Goal: Task Accomplishment & Management: Complete application form

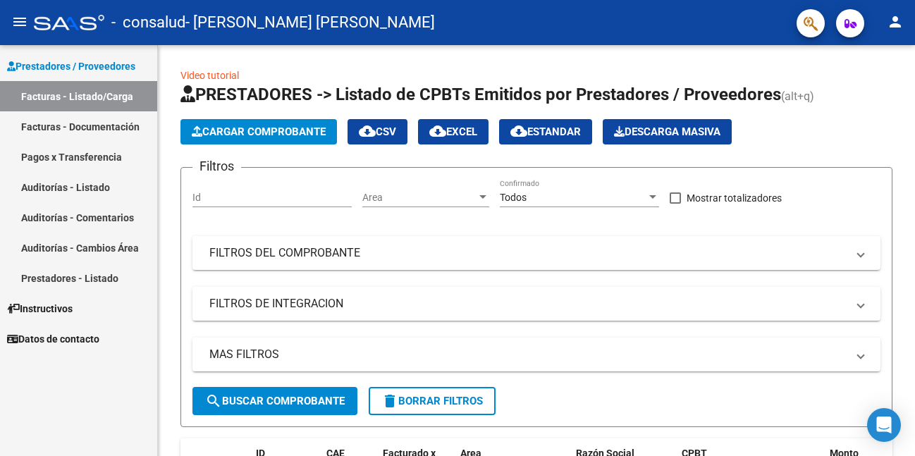
drag, startPoint x: 891, startPoint y: 36, endPoint x: 896, endPoint y: 28, distance: 9.2
click at [891, 35] on mat-toolbar "menu - consalud - [PERSON_NAME] [PERSON_NAME] person" at bounding box center [457, 22] width 915 height 45
click at [896, 25] on mat-icon "person" at bounding box center [894, 21] width 17 height 17
click at [190, 51] on div at bounding box center [457, 228] width 915 height 456
click at [259, 130] on span "Cargar Comprobante" at bounding box center [259, 131] width 134 height 13
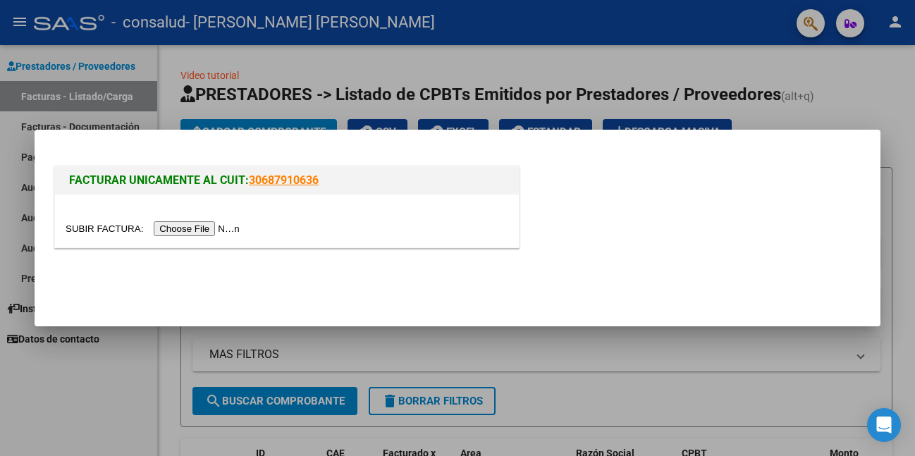
click at [214, 225] on input "file" at bounding box center [155, 228] width 178 height 15
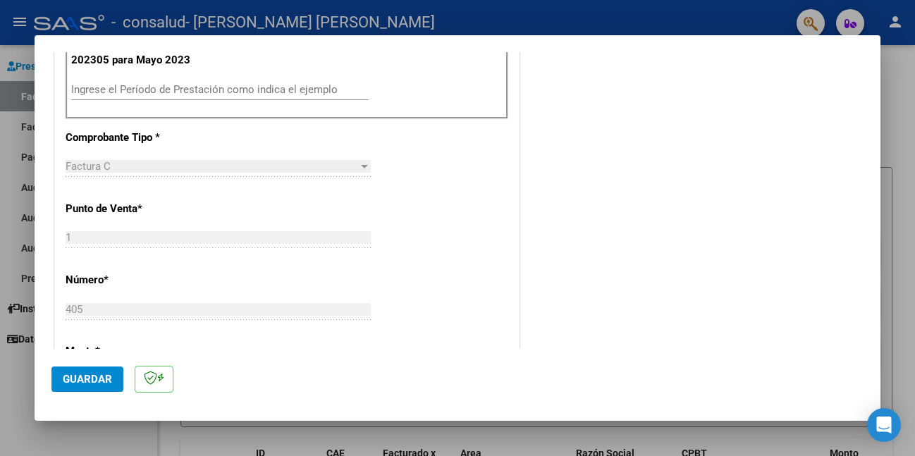
scroll to position [423, 0]
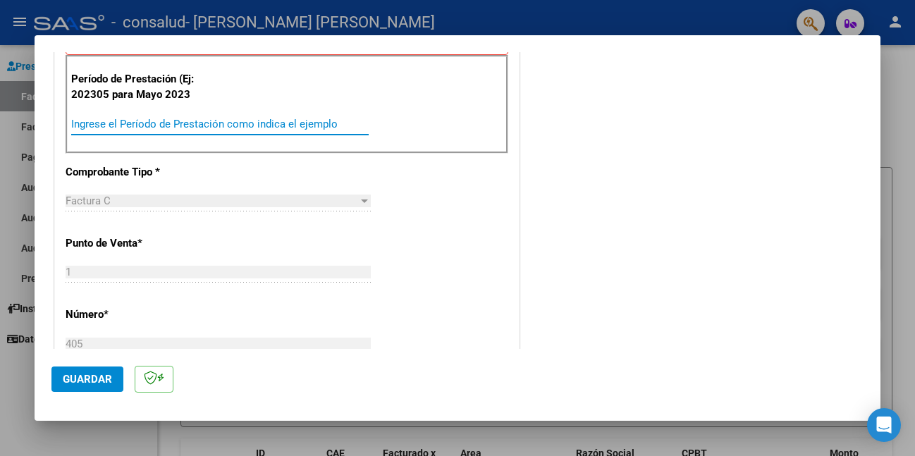
click at [166, 127] on input "Ingrese el Período de Prestación como indica el ejemplo" at bounding box center [219, 124] width 297 height 13
type input "202506"
click at [89, 373] on span "Guardar" at bounding box center [87, 379] width 49 height 13
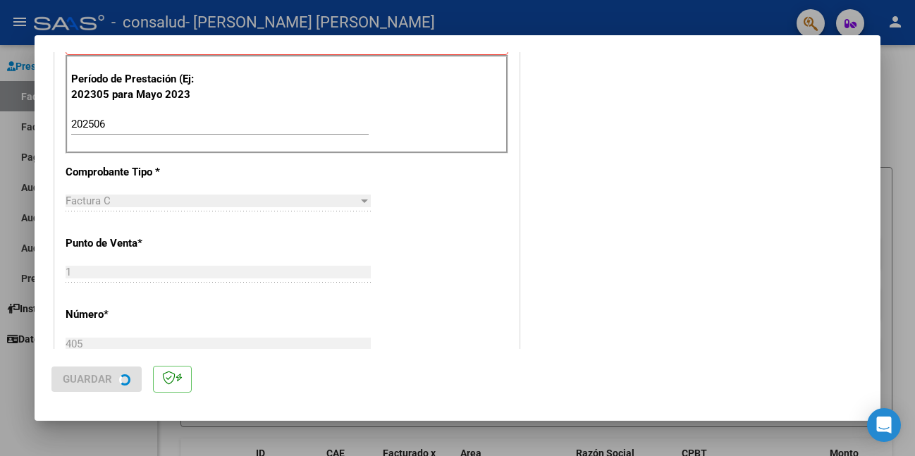
scroll to position [0, 0]
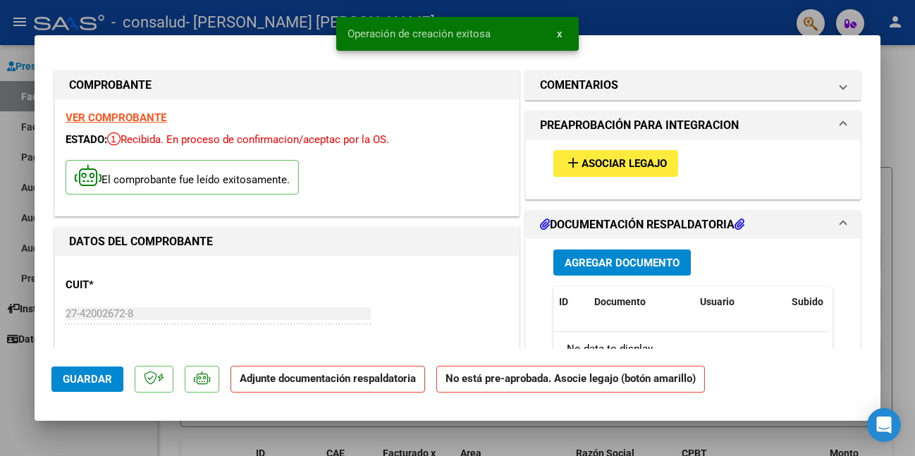
click at [626, 161] on span "Asociar Legajo" at bounding box center [623, 164] width 85 height 13
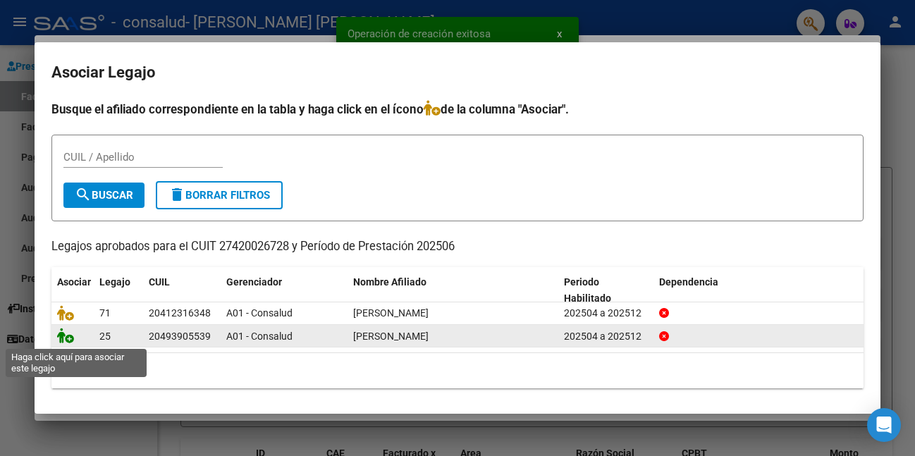
click at [63, 341] on icon at bounding box center [65, 336] width 17 height 16
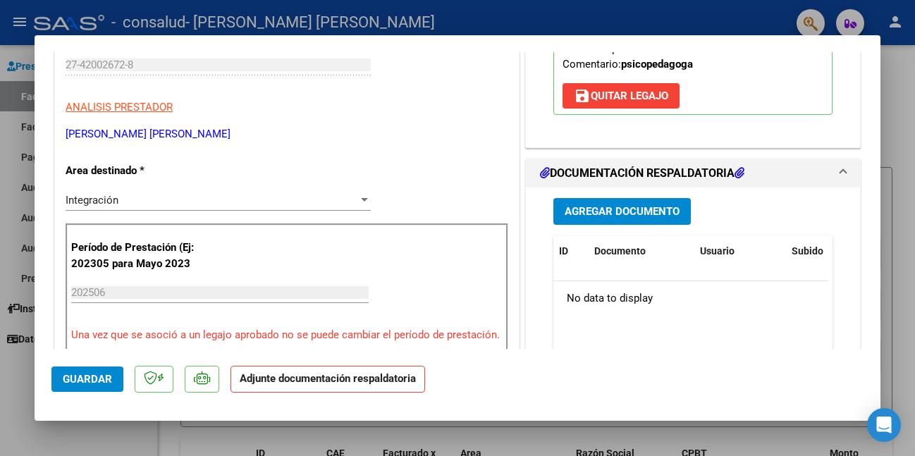
scroll to position [282, 0]
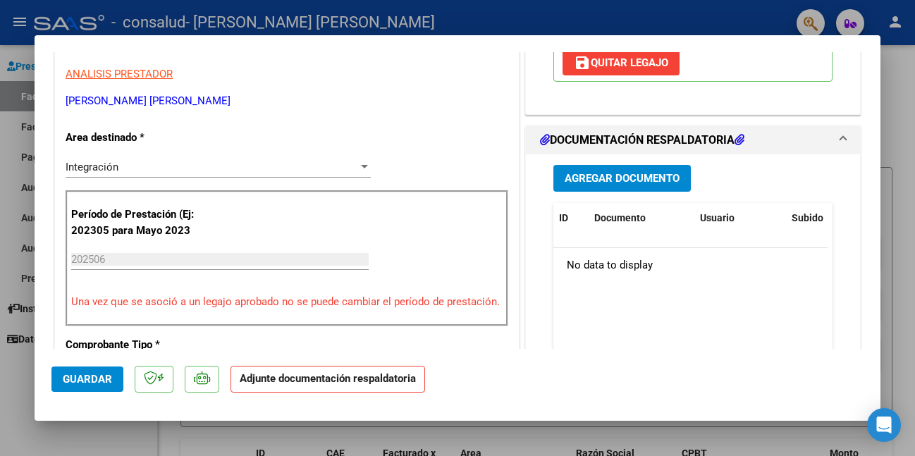
click at [640, 185] on span "Agregar Documento" at bounding box center [621, 179] width 115 height 13
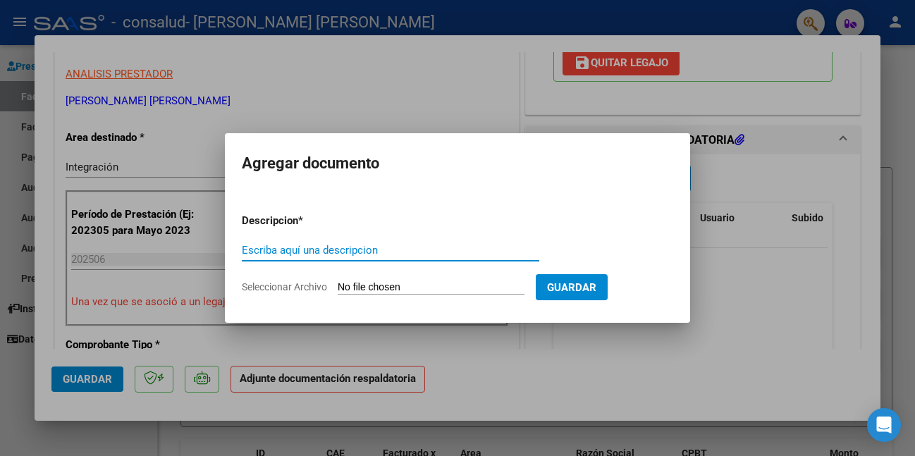
click at [360, 249] on input "Escriba aquí una descripcion" at bounding box center [390, 250] width 297 height 13
type input "Asistencia"
click at [384, 287] on input "Seleccionar Archivo" at bounding box center [431, 287] width 187 height 13
type input "C:\fakepath\ASISTENCIA JUNIO - GIMENEZ.pdf"
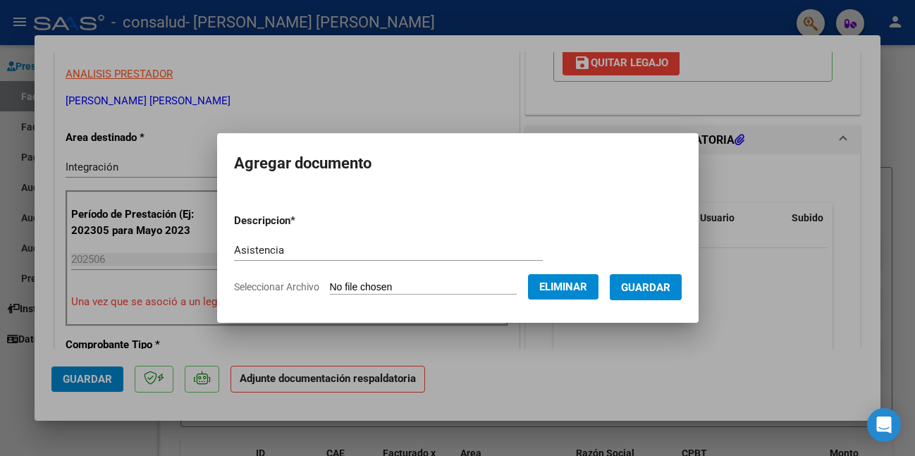
click at [663, 285] on span "Guardar" at bounding box center [645, 287] width 49 height 13
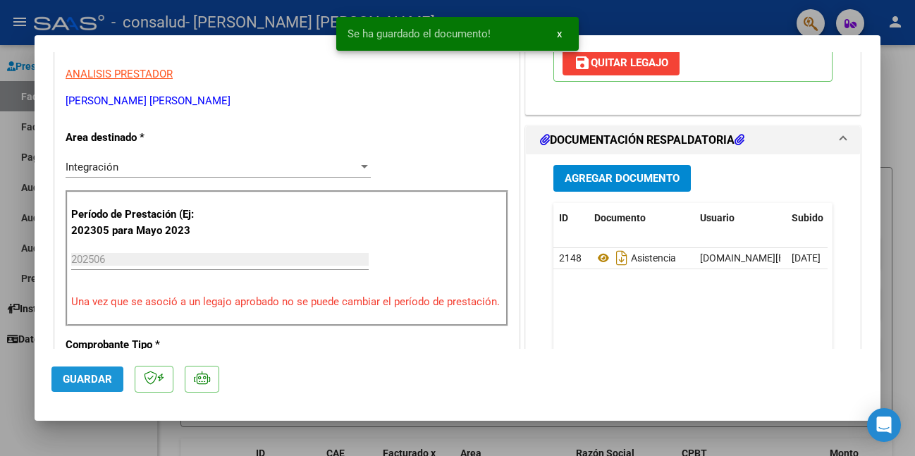
click at [92, 369] on button "Guardar" at bounding box center [87, 378] width 72 height 25
click at [908, 127] on div at bounding box center [457, 228] width 915 height 456
type input "$ 0,00"
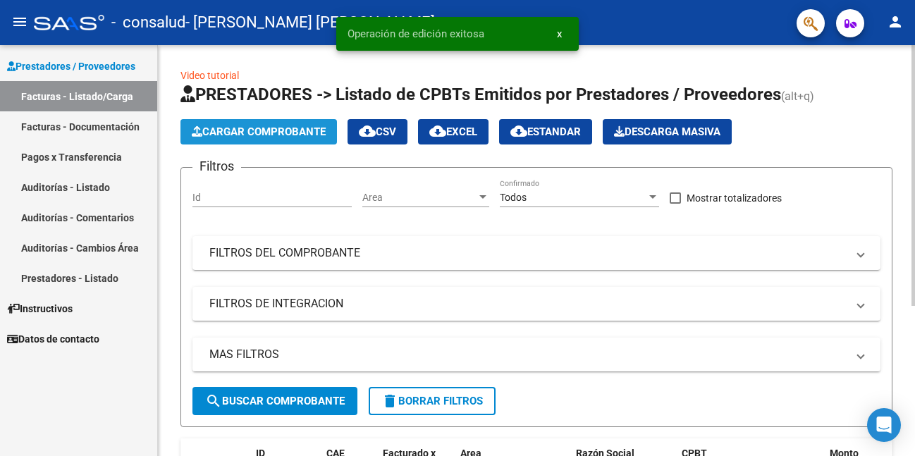
click at [266, 133] on span "Cargar Comprobante" at bounding box center [259, 131] width 134 height 13
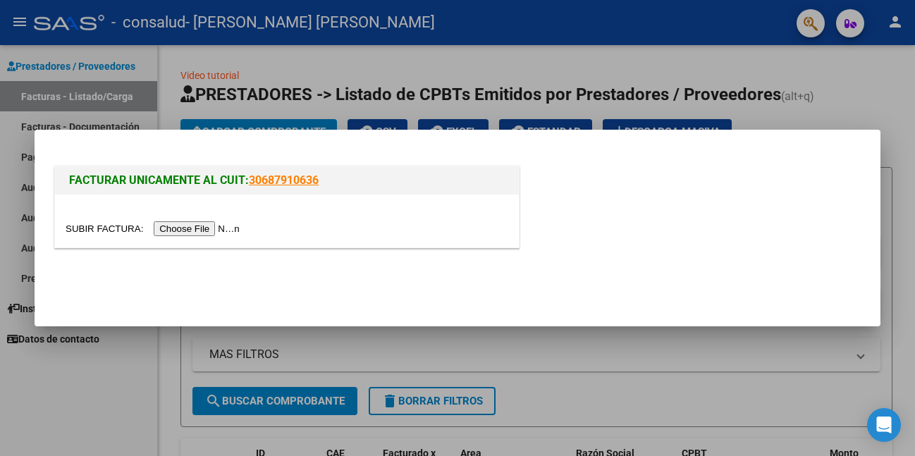
click at [209, 224] on input "file" at bounding box center [155, 228] width 178 height 15
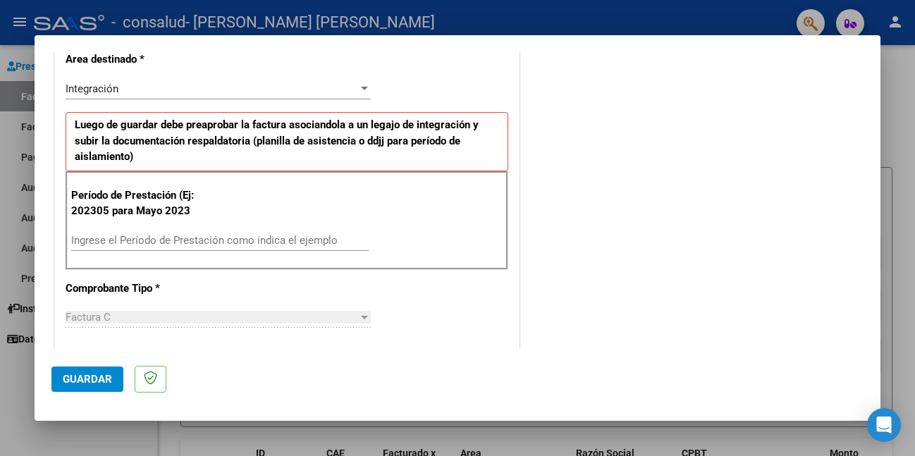
scroll to position [352, 0]
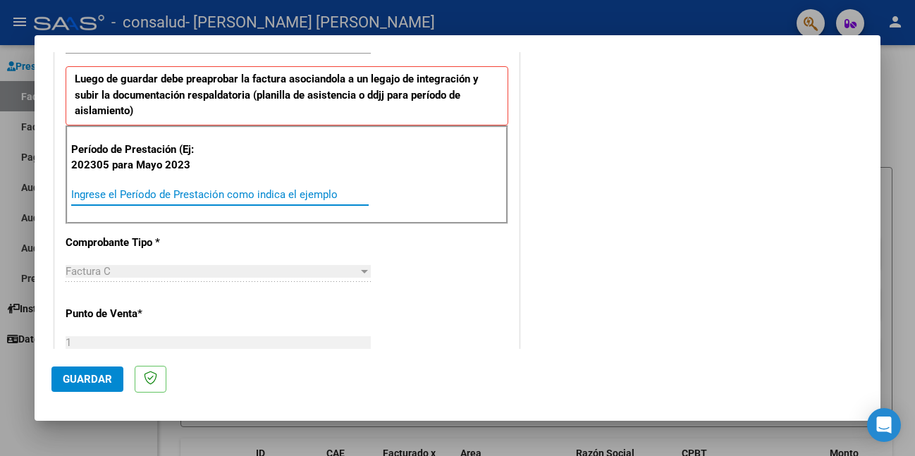
click at [154, 195] on input "Ingrese el Período de Prestación como indica el ejemplo" at bounding box center [219, 194] width 297 height 13
type input "202507"
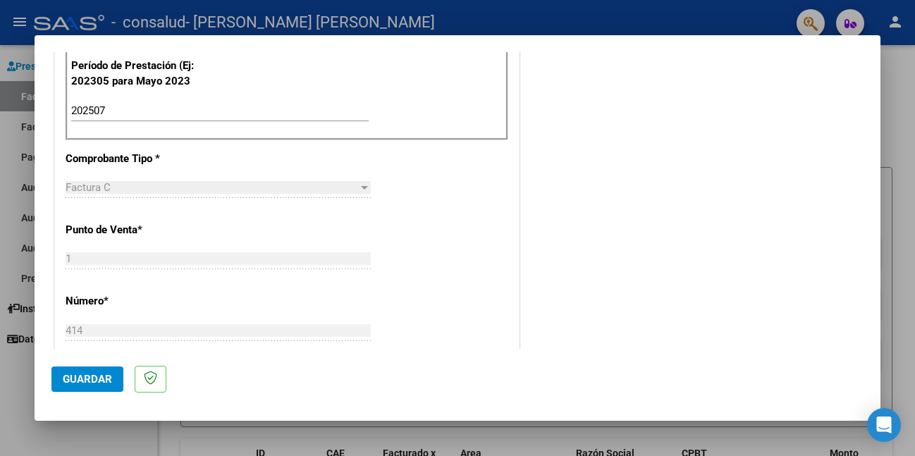
scroll to position [493, 0]
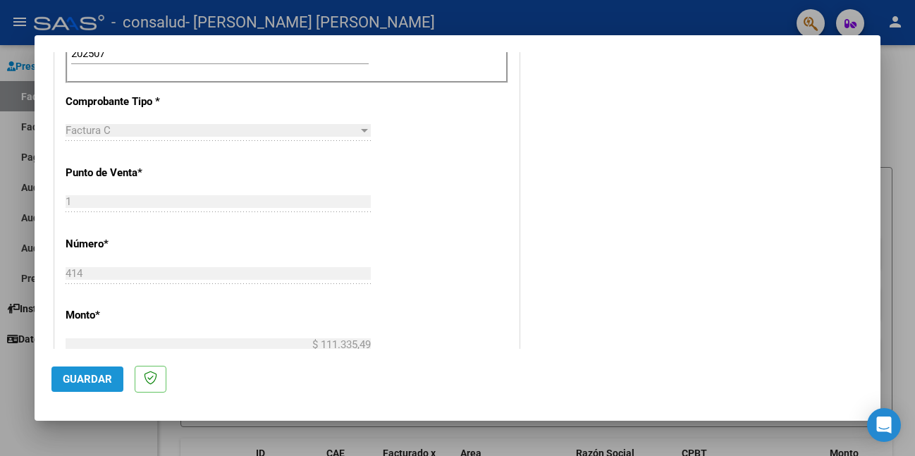
click at [89, 373] on span "Guardar" at bounding box center [87, 379] width 49 height 13
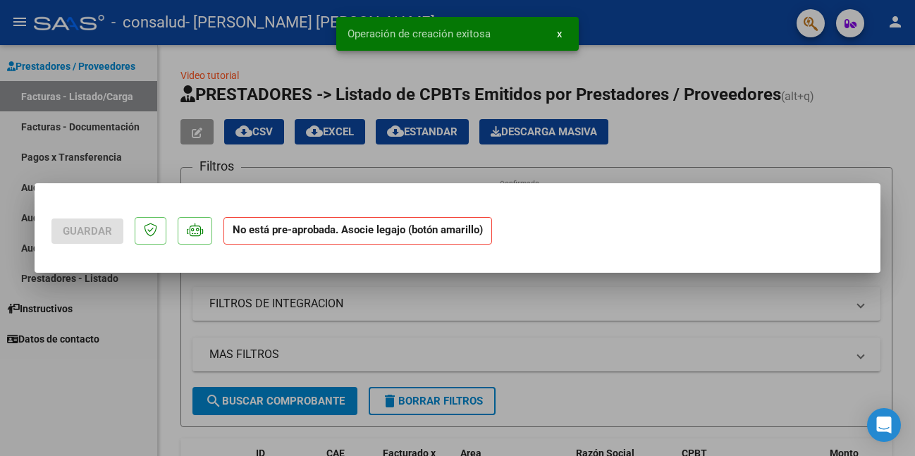
scroll to position [0, 0]
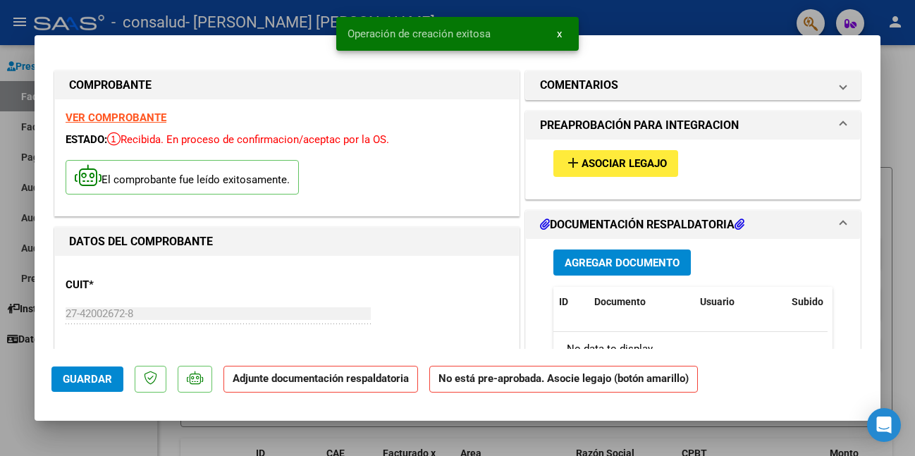
click at [587, 163] on span "Asociar Legajo" at bounding box center [623, 164] width 85 height 13
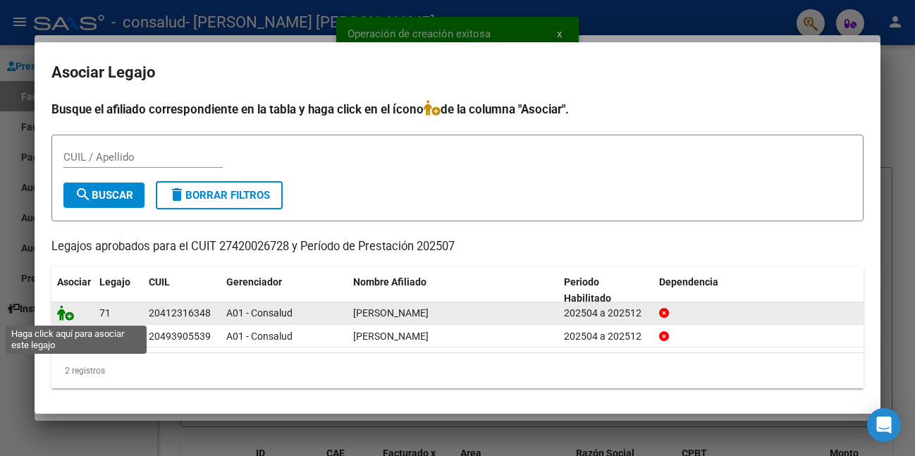
click at [65, 312] on icon at bounding box center [65, 313] width 17 height 16
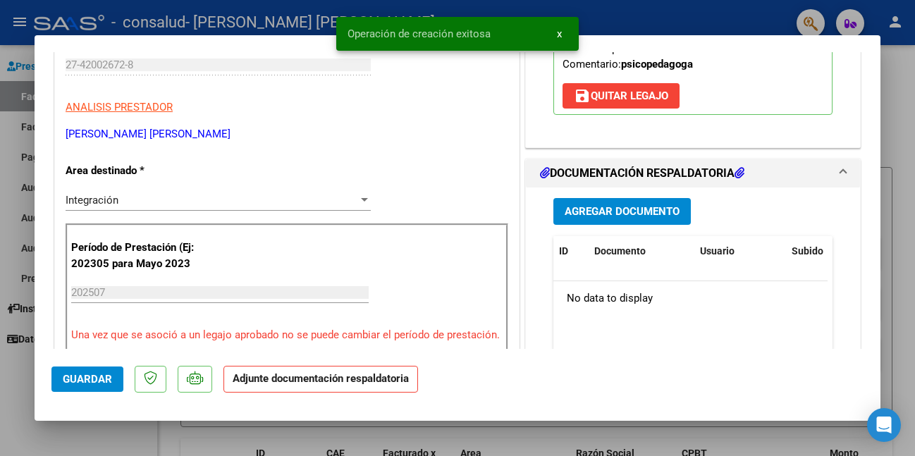
scroll to position [282, 0]
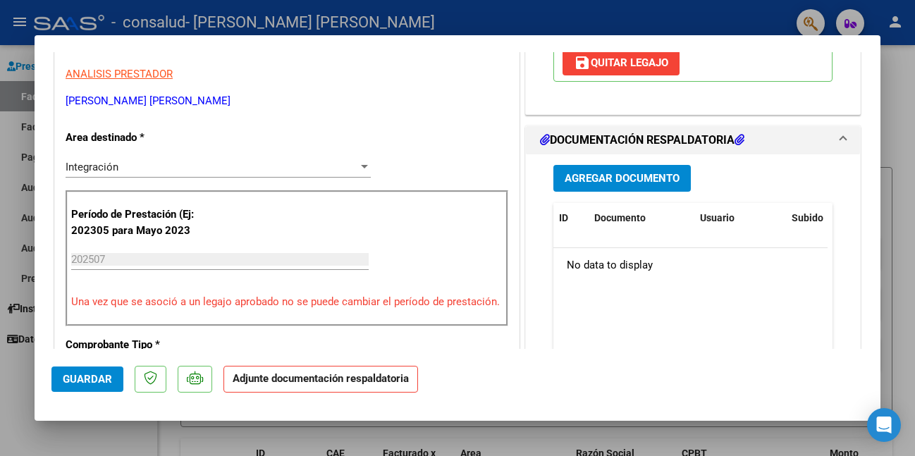
click at [612, 171] on span "Agregar Documento" at bounding box center [621, 177] width 115 height 13
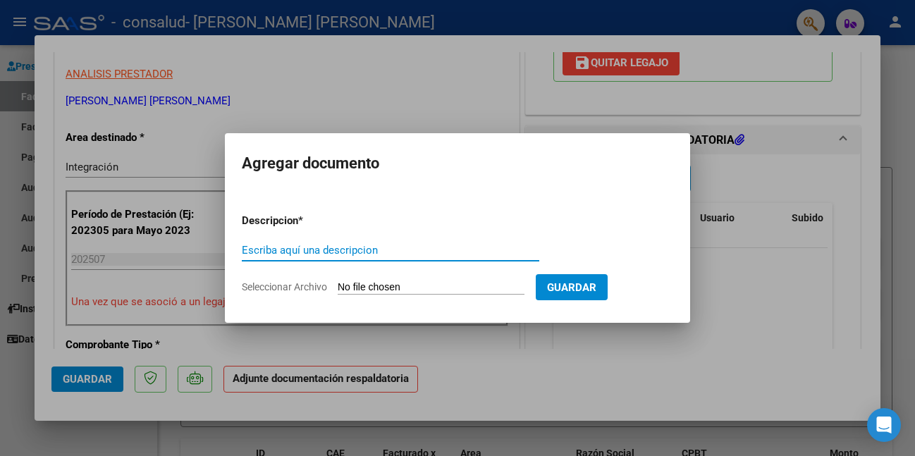
click at [348, 244] on input "Escriba aquí una descripcion" at bounding box center [390, 250] width 297 height 13
type input "Asistencia"
click at [388, 285] on input "Seleccionar Archivo" at bounding box center [431, 287] width 187 height 13
click at [368, 281] on input "Seleccionar Archivo" at bounding box center [431, 287] width 187 height 13
type input "C:\fakepath\Asistencia [PERSON_NAME]-Atienza.pdf"
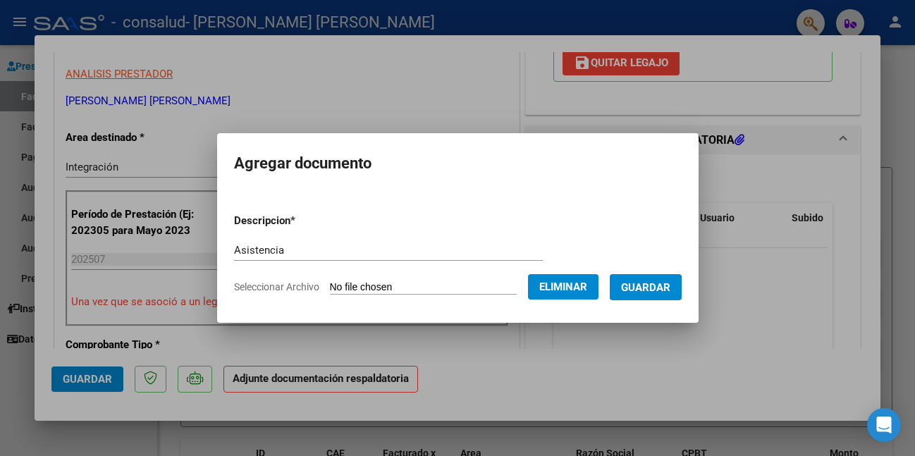
click at [664, 285] on span "Guardar" at bounding box center [645, 287] width 49 height 13
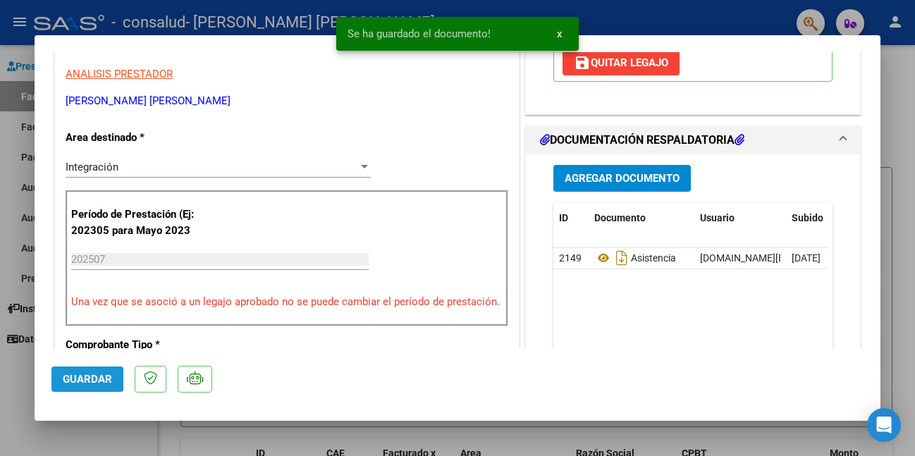
click at [81, 377] on span "Guardar" at bounding box center [87, 379] width 49 height 13
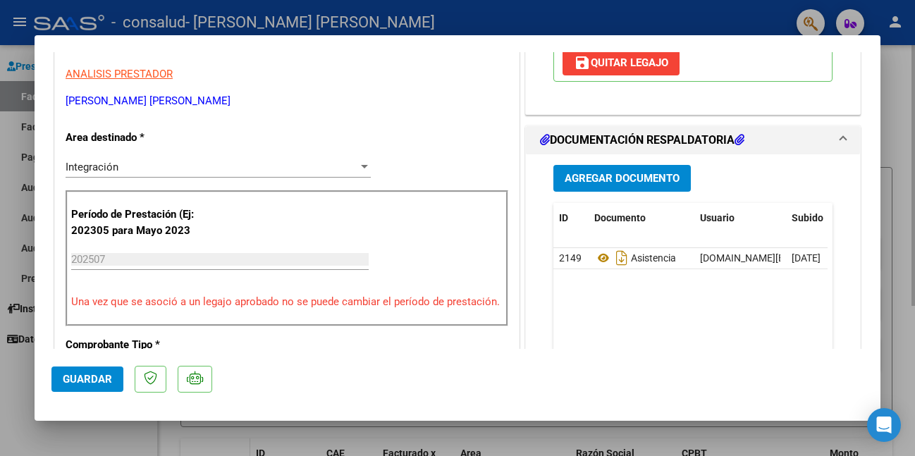
click at [233, 445] on div at bounding box center [457, 228] width 915 height 456
type input "$ 0,00"
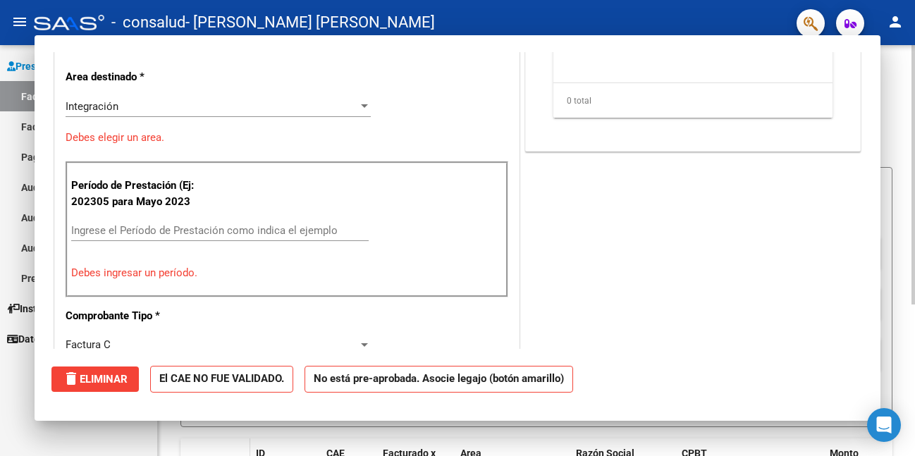
scroll to position [239, 0]
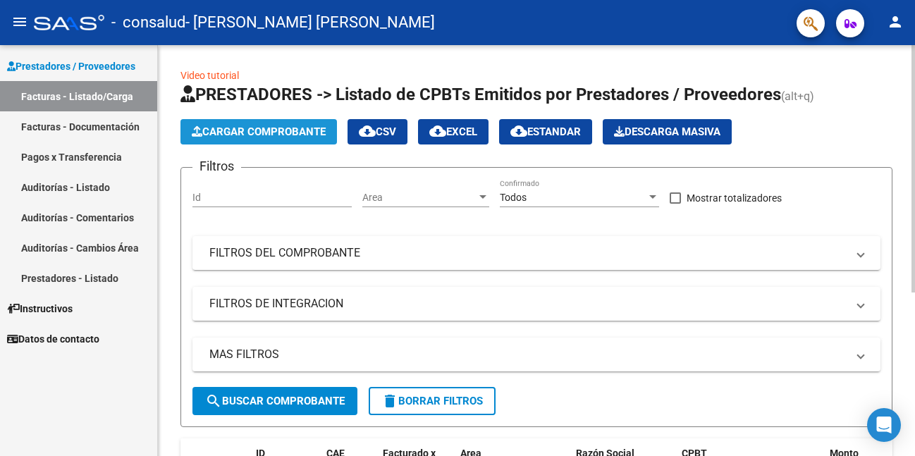
click at [255, 123] on button "Cargar Comprobante" at bounding box center [258, 131] width 156 height 25
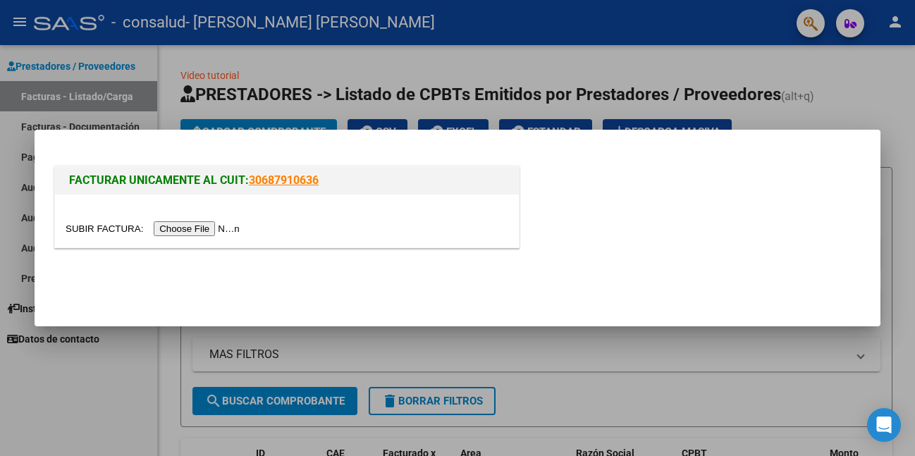
click at [206, 233] on input "file" at bounding box center [155, 228] width 178 height 15
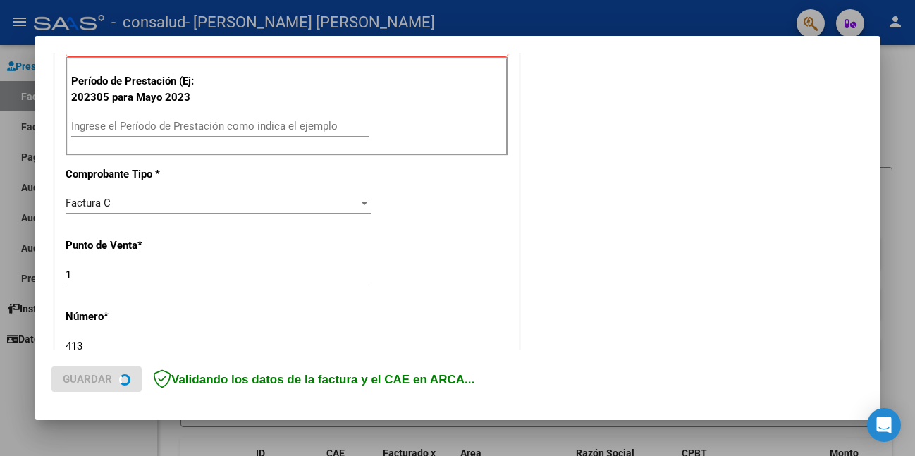
scroll to position [423, 0]
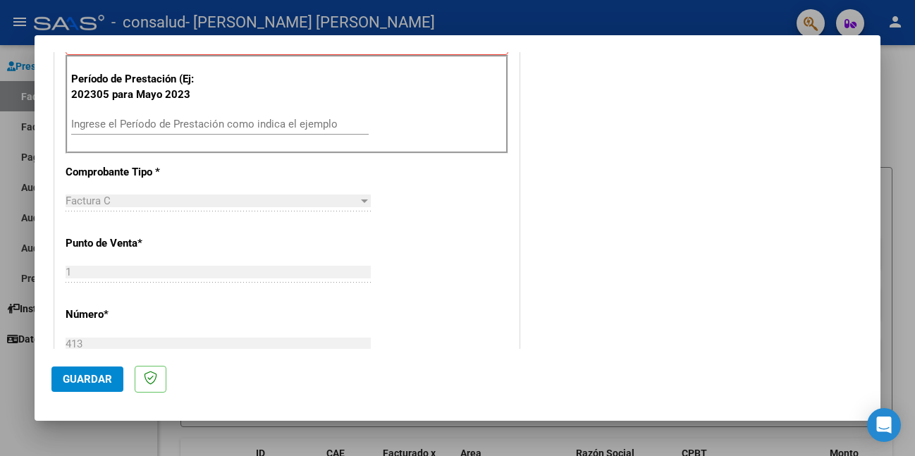
click at [143, 123] on input "Ingrese el Período de Prestación como indica el ejemplo" at bounding box center [219, 124] width 297 height 13
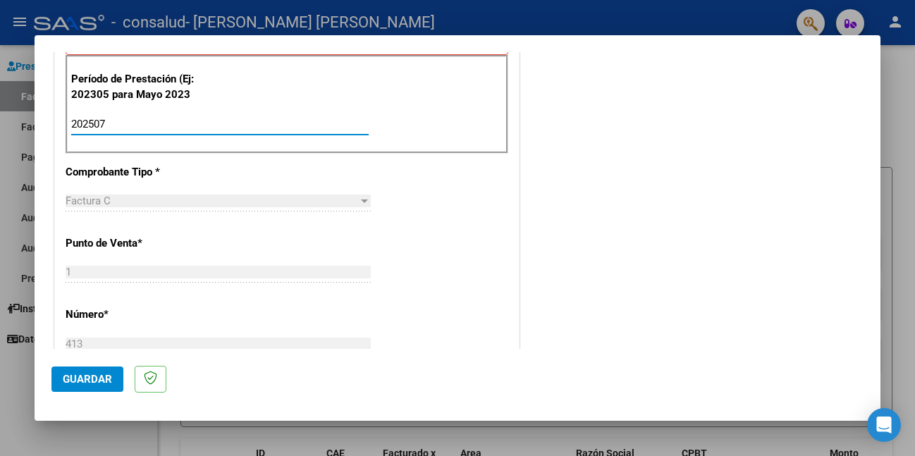
type input "202507"
click at [82, 378] on span "Guardar" at bounding box center [87, 379] width 49 height 13
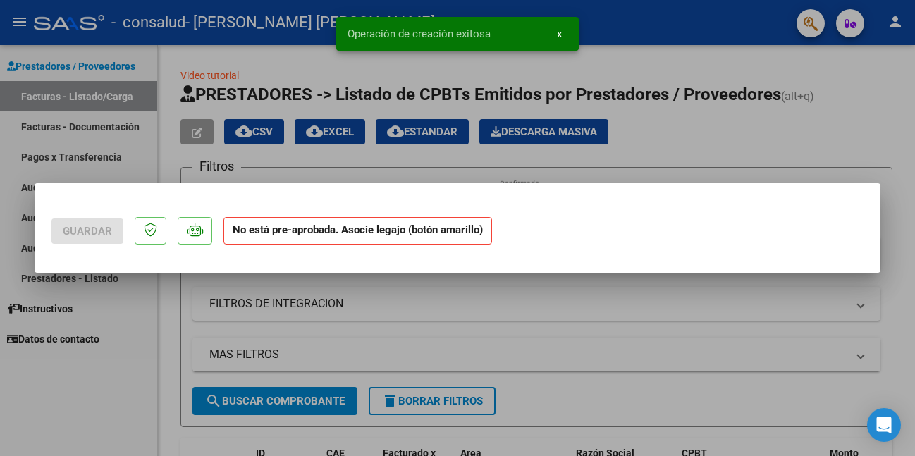
scroll to position [0, 0]
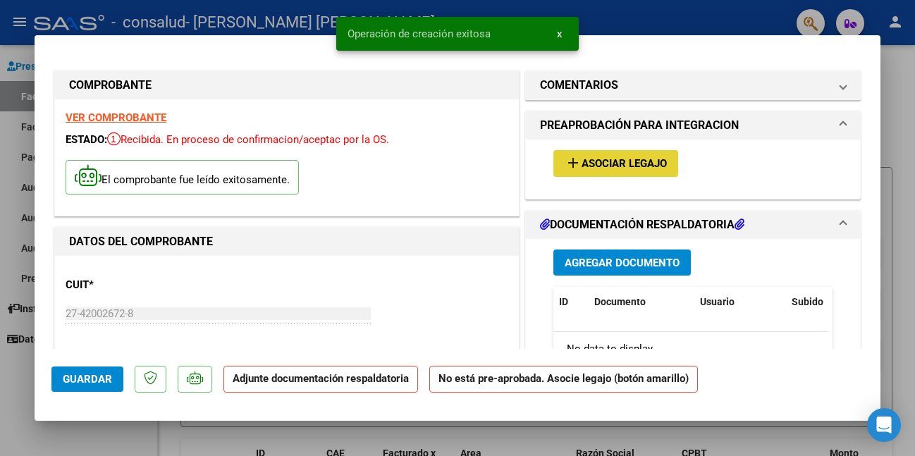
click at [614, 161] on span "Asociar Legajo" at bounding box center [623, 164] width 85 height 13
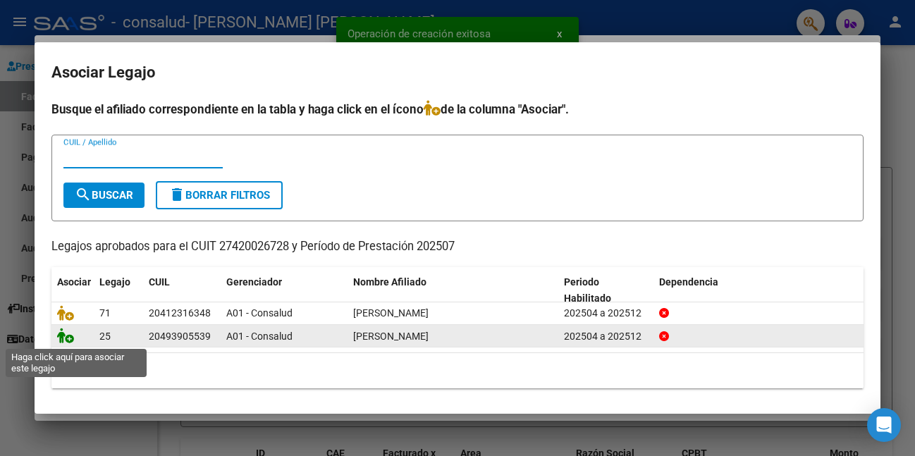
click at [66, 338] on icon at bounding box center [65, 336] width 17 height 16
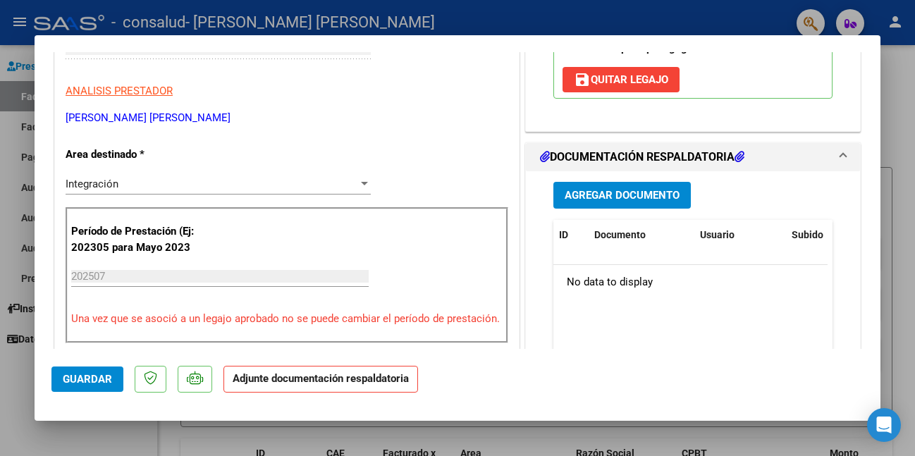
scroll to position [352, 0]
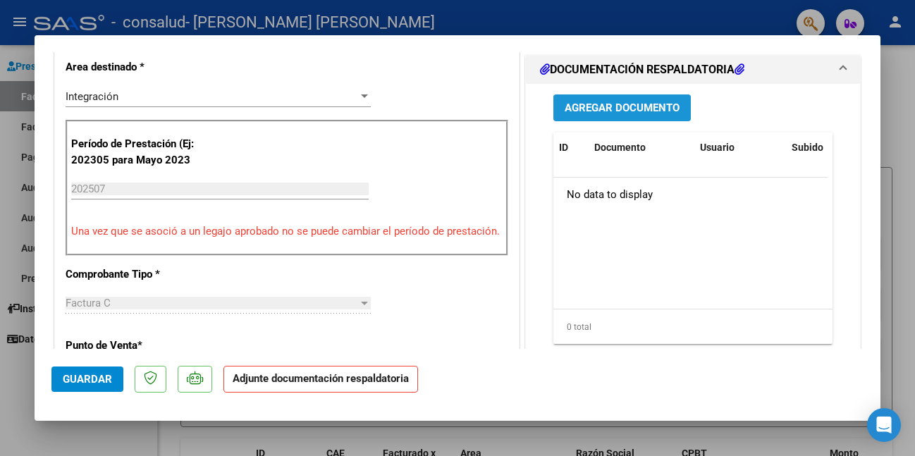
click at [624, 115] on span "Agregar Documento" at bounding box center [621, 108] width 115 height 13
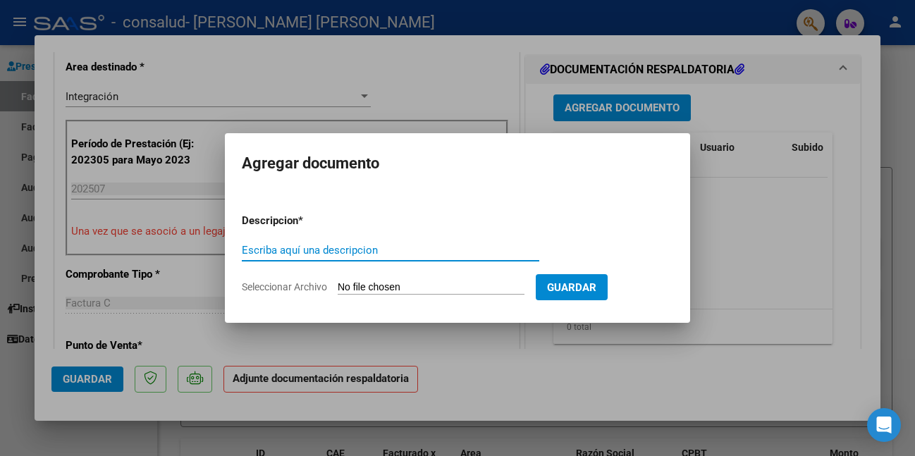
click at [351, 247] on input "Escriba aquí una descripcion" at bounding box center [390, 250] width 297 height 13
type input "Asistencia"
click at [391, 281] on input "Seleccionar Archivo" at bounding box center [431, 287] width 187 height 13
type input "C:\fakepath\Asistencia [PERSON_NAME]-Gimenez.pdf"
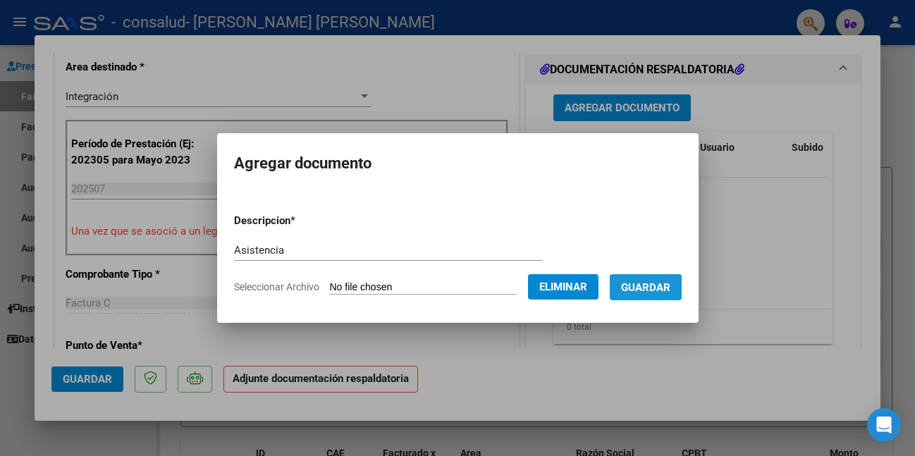
click at [650, 287] on span "Guardar" at bounding box center [645, 287] width 49 height 13
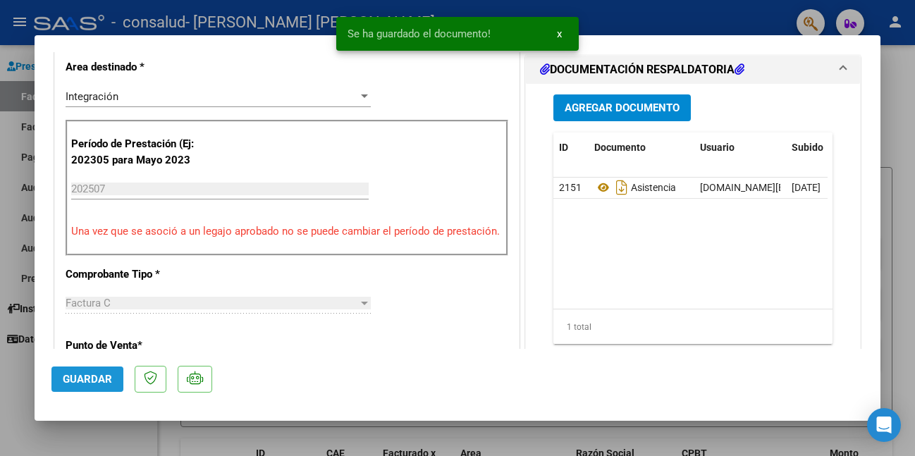
click at [109, 378] on span "Guardar" at bounding box center [87, 379] width 49 height 13
click at [354, 426] on div at bounding box center [457, 228] width 915 height 456
type input "$ 0,00"
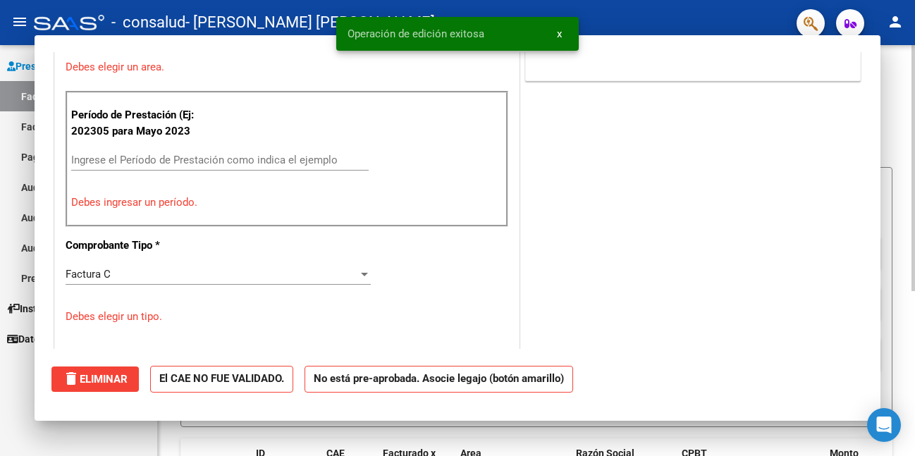
scroll to position [0, 0]
